Goal: Task Accomplishment & Management: Complete application form

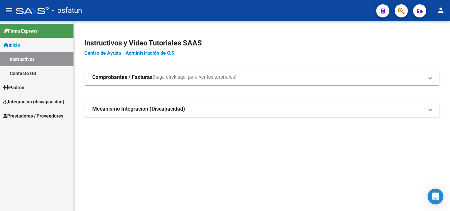
click at [31, 113] on span "Prestadores / Proveedores" at bounding box center [33, 115] width 60 height 7
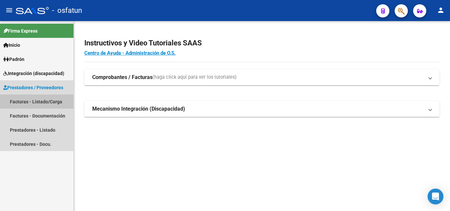
click at [39, 101] on link "Facturas - Listado/Carga" at bounding box center [37, 102] width 74 height 14
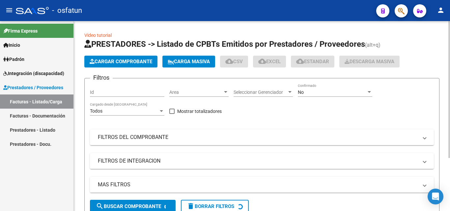
click at [115, 69] on app-list-header "PRESTADORES -> Listado de CPBTs Emitidos por Prestadores / Proveedores (alt+q) …" at bounding box center [261, 129] width 355 height 180
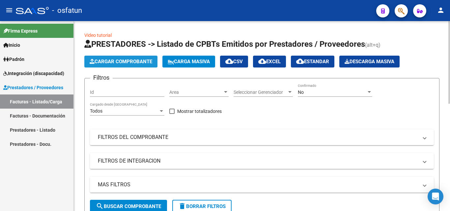
click at [114, 65] on button "Cargar Comprobante" at bounding box center [120, 62] width 73 height 12
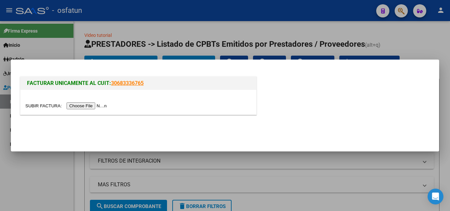
click at [91, 107] on input "file" at bounding box center [66, 106] width 83 height 7
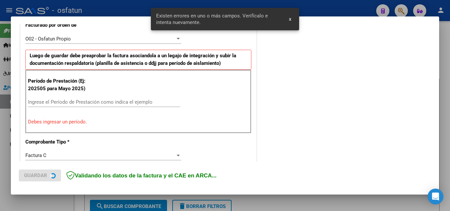
scroll to position [194, 0]
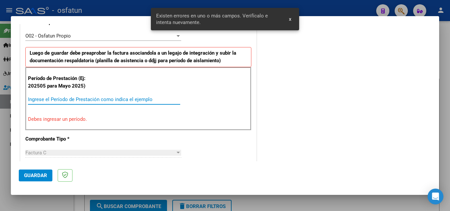
click at [77, 100] on input "Ingrese el Período de Prestación como indica el ejemplo" at bounding box center [104, 100] width 152 height 6
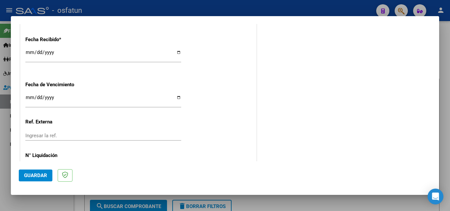
scroll to position [491, 0]
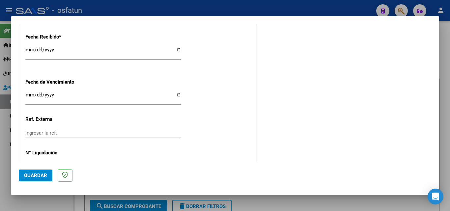
type input "202508"
click at [26, 95] on input "Ingresar la fecha" at bounding box center [103, 97] width 156 height 11
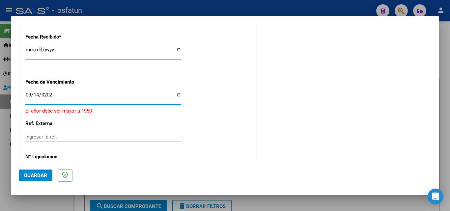
type input "[DATE]"
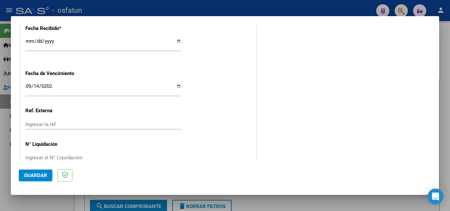
scroll to position [514, 0]
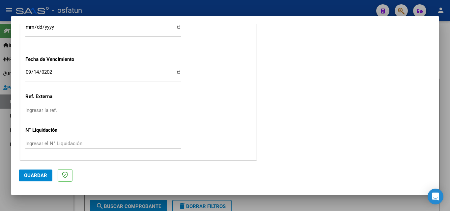
click at [38, 171] on button "Guardar" at bounding box center [36, 176] width 34 height 12
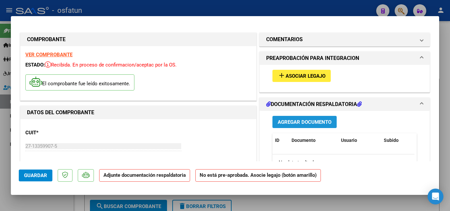
click at [283, 117] on button "Agregar Documento" at bounding box center [305, 122] width 64 height 12
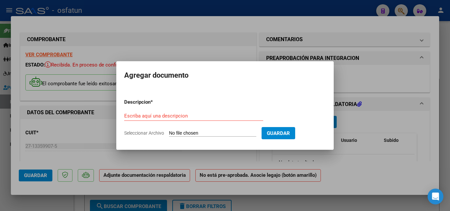
click at [153, 133] on span "Seleccionar Archivo" at bounding box center [144, 133] width 40 height 5
click at [169, 133] on input "Seleccionar Archivo" at bounding box center [212, 134] width 87 height 6
type input "C:\fakepath\[PERSON_NAME] de asistencia [DATE] 463.pdf"
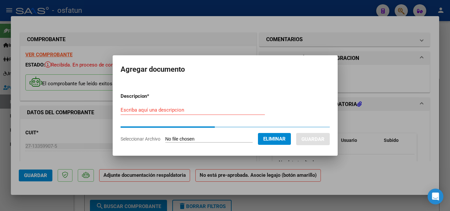
click at [180, 111] on input "Escriba aquí una descripcion" at bounding box center [193, 110] width 144 height 6
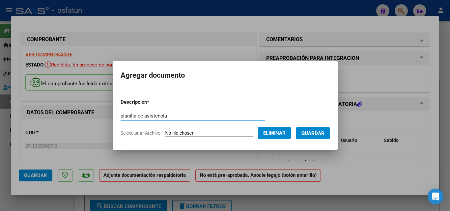
type input "planilla de asistencia"
click at [315, 127] on button "Guardar" at bounding box center [313, 133] width 34 height 12
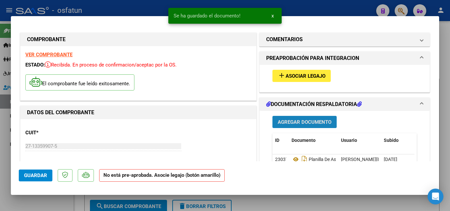
click at [299, 127] on button "Agregar Documento" at bounding box center [305, 122] width 64 height 12
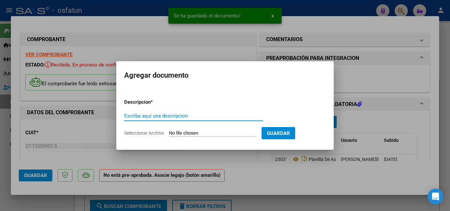
click at [128, 132] on span "Seleccionar Archivo" at bounding box center [144, 133] width 40 height 5
click at [169, 132] on input "Seleccionar Archivo" at bounding box center [212, 134] width 87 height 6
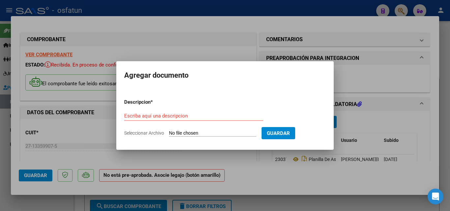
type input "C:\fakepath\order_3289197.pdf"
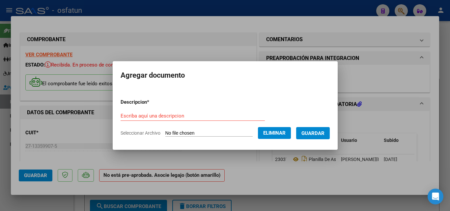
click at [158, 116] on input "Escriba aquí una descripcion" at bounding box center [193, 116] width 144 height 6
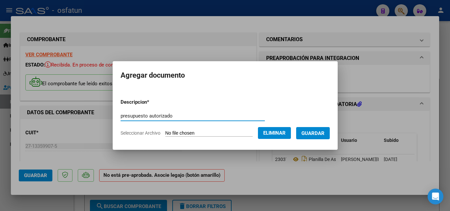
type input "presupuesto autorizado"
click at [325, 130] on span "Guardar" at bounding box center [313, 133] width 23 height 6
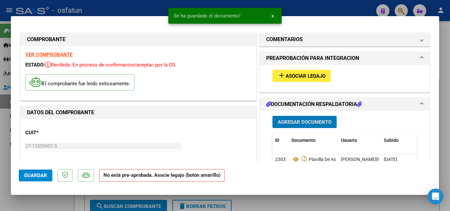
click at [280, 72] on mat-icon "add" at bounding box center [282, 76] width 8 height 8
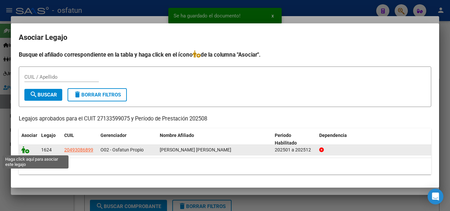
click at [27, 150] on icon at bounding box center [25, 149] width 8 height 7
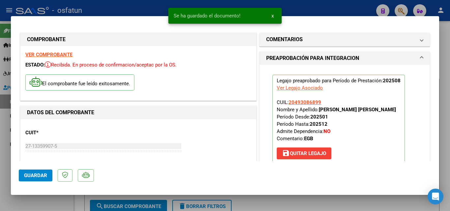
click at [43, 179] on button "Guardar" at bounding box center [36, 176] width 34 height 12
click at [42, 176] on span "Guardar" at bounding box center [35, 176] width 23 height 6
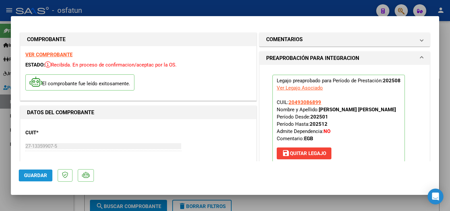
click at [30, 173] on span "Guardar" at bounding box center [35, 176] width 23 height 6
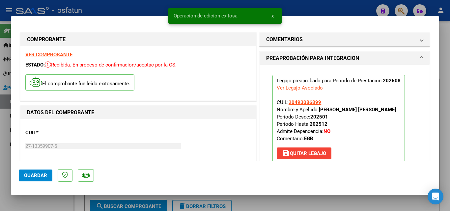
click at [40, 201] on div at bounding box center [225, 105] width 450 height 211
type input "$ 0,00"
